Goal: Task Accomplishment & Management: Manage account settings

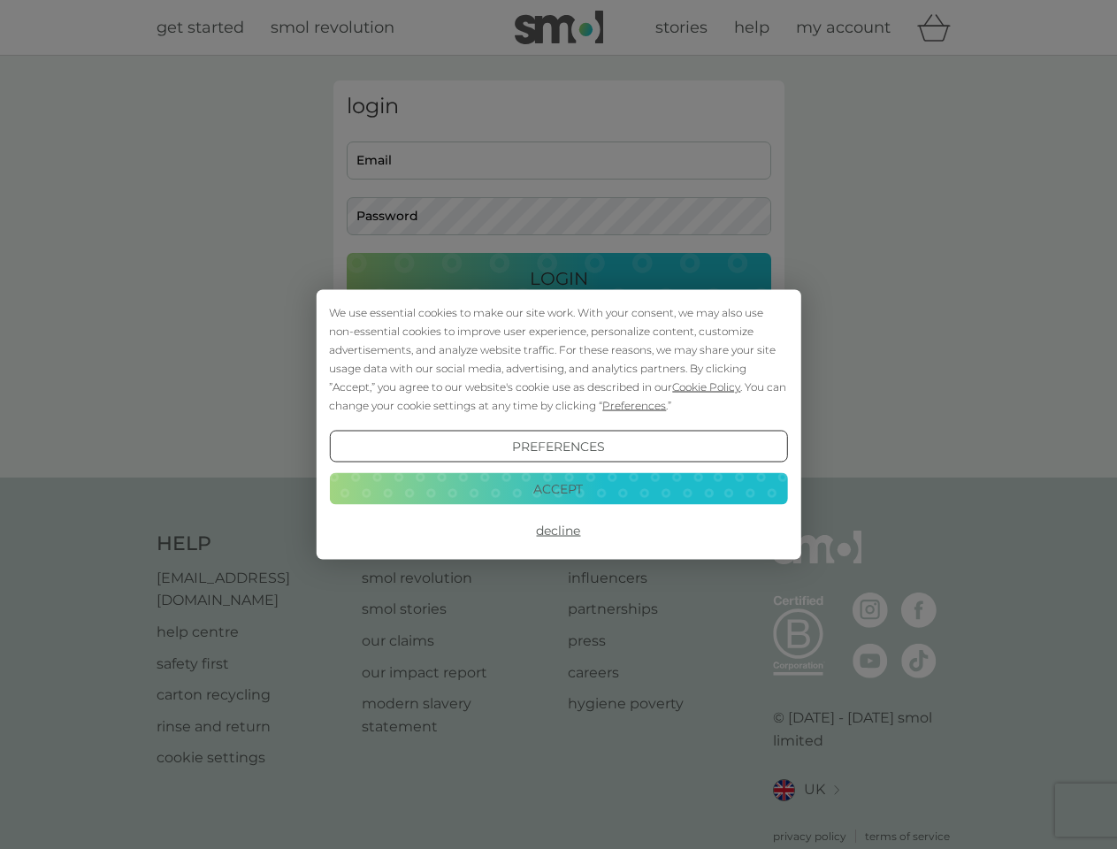
click at [707, 387] on span "Cookie Policy" at bounding box center [706, 386] width 68 height 13
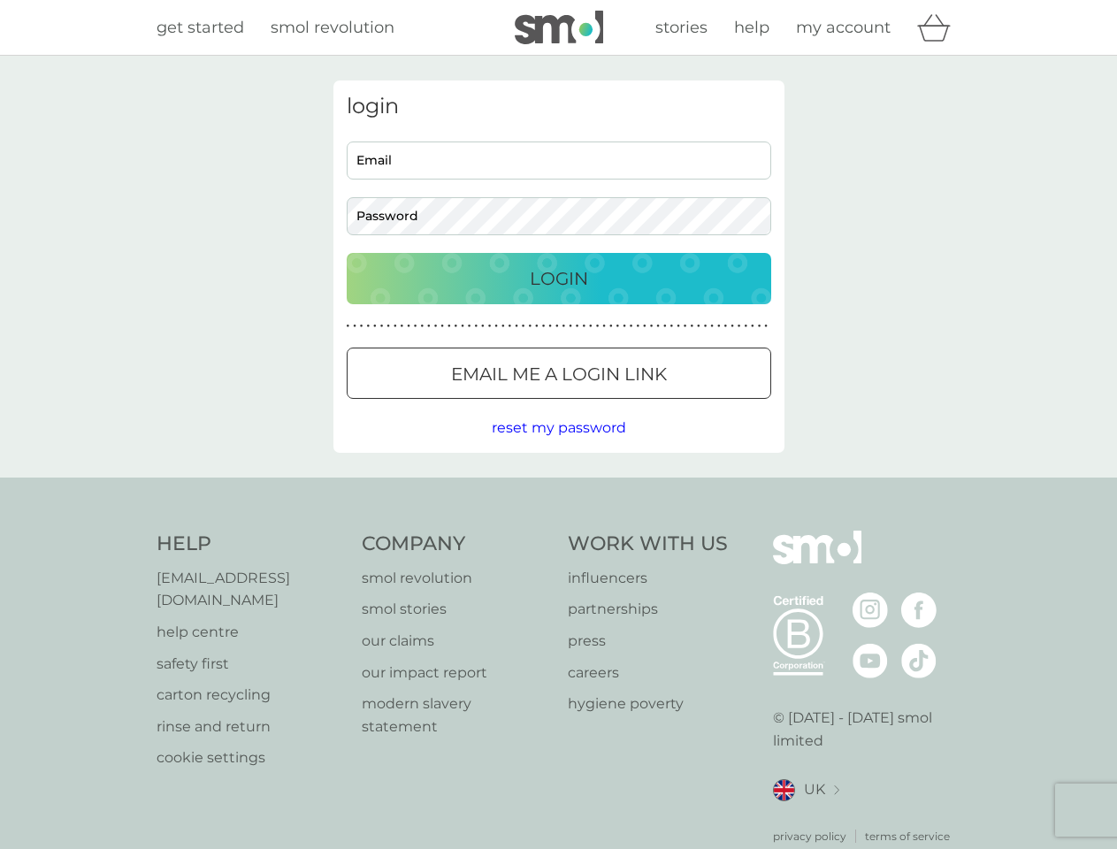
click at [632, 405] on div "login Email Password Login ● ● ● ● ● ● ● ● ● ● ● ● ● ● ● ● ● ● ● ● ● ● ● ● ● ● …" at bounding box center [558, 266] width 451 height 372
click at [558, 447] on div "login Email Password Login ● ● ● ● ● ● ● ● ● ● ● ● ● ● ● ● ● ● ● ● ● ● ● ● ● ● …" at bounding box center [558, 266] width 451 height 372
click at [558, 531] on div "Help [EMAIL_ADDRESS][DOMAIN_NAME] help centre safety first carton recycling rin…" at bounding box center [559, 688] width 805 height 314
click at [558, 488] on div "Help [EMAIL_ADDRESS][DOMAIN_NAME] help centre safety first carton recycling rin…" at bounding box center [558, 688] width 1117 height 420
